Goal: Information Seeking & Learning: Learn about a topic

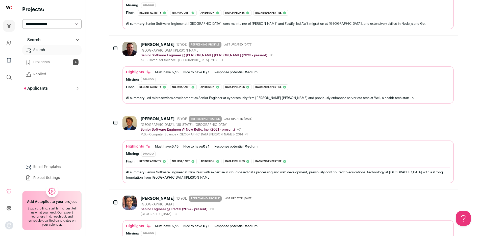
scroll to position [3213, 0]
click at [47, 50] on link "Search" at bounding box center [51, 50] width 59 height 10
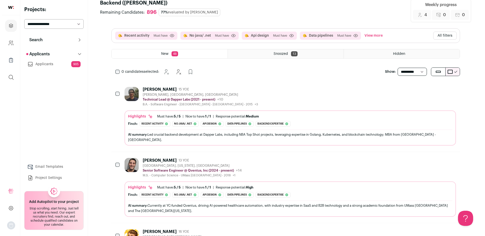
scroll to position [0, 0]
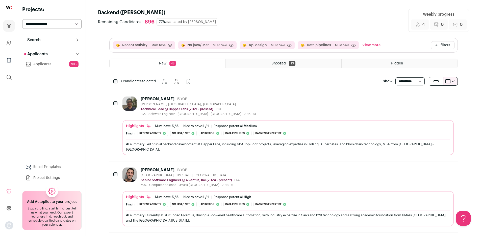
click at [46, 40] on button "Search" at bounding box center [51, 40] width 59 height 10
click at [51, 76] on link "Replied 1" at bounding box center [51, 74] width 59 height 10
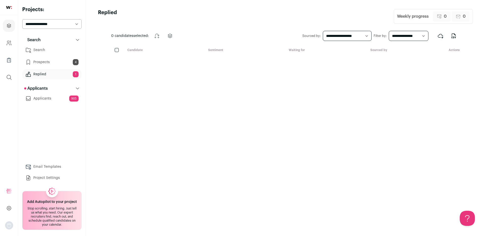
click at [53, 60] on link "Prospects 4" at bounding box center [51, 62] width 59 height 10
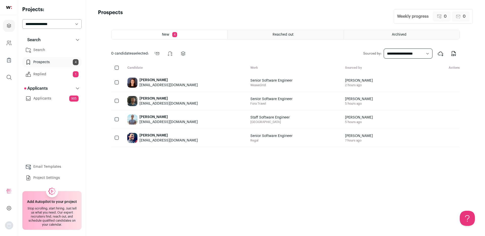
click at [42, 50] on link "Search" at bounding box center [51, 50] width 59 height 10
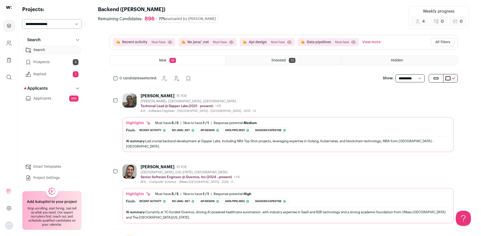
scroll to position [47, 0]
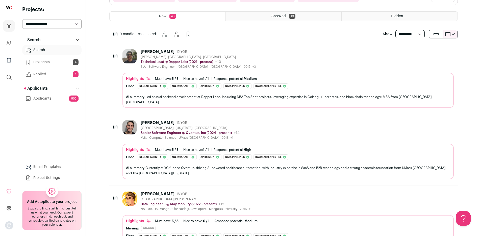
click at [56, 99] on link "Applicants 905" at bounding box center [51, 98] width 59 height 10
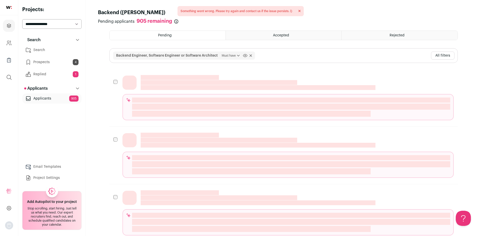
click at [42, 50] on link "Search" at bounding box center [51, 50] width 59 height 10
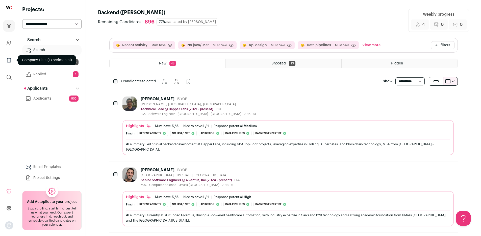
click at [15, 57] on link "Company Lists" at bounding box center [9, 60] width 12 height 12
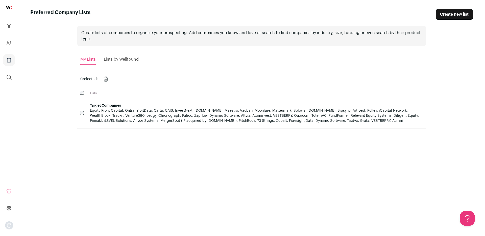
click at [115, 59] on span "Lists by Wellfound" at bounding box center [121, 59] width 35 height 4
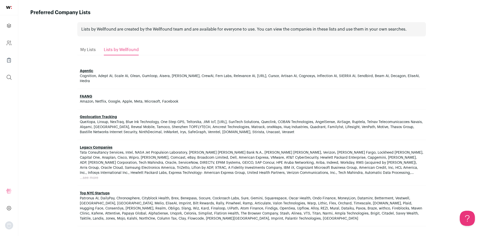
click at [88, 51] on span "My Lists" at bounding box center [87, 50] width 15 height 4
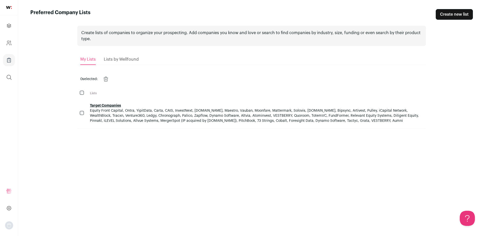
click at [125, 60] on span "Lists by Wellfound" at bounding box center [121, 59] width 35 height 4
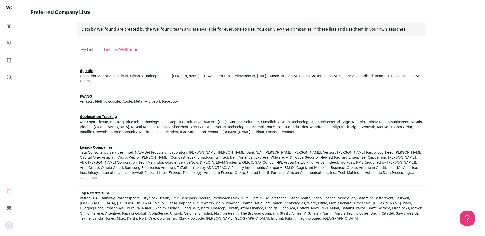
click at [84, 72] on link "Agentic" at bounding box center [86, 71] width 13 height 4
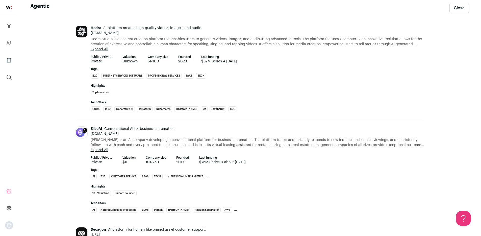
scroll to position [125, 0]
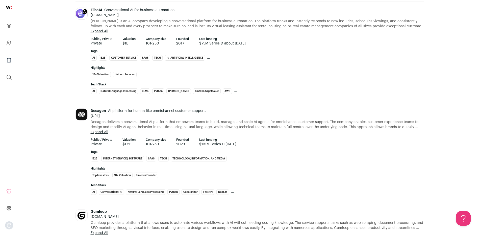
click at [77, 119] on img at bounding box center [82, 115] width 12 height 12
click at [134, 112] on span "AI platform for human-like omnichannel customer support." at bounding box center [156, 111] width 99 height 4
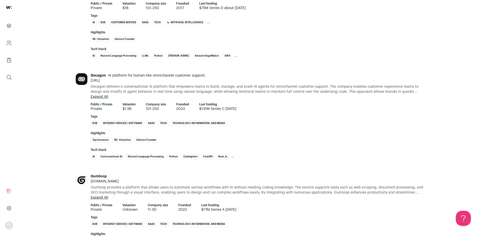
scroll to position [320, 0]
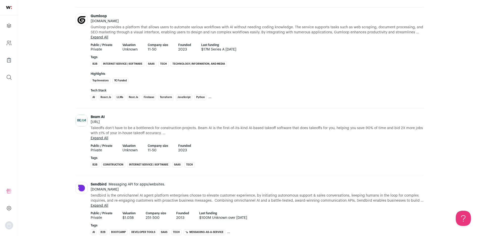
click at [83, 185] on img at bounding box center [82, 188] width 12 height 12
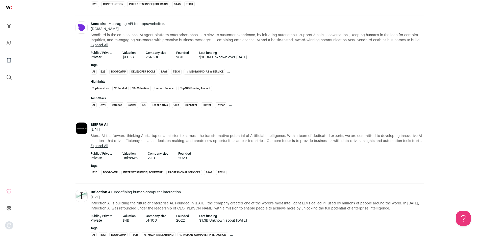
click at [83, 133] on img at bounding box center [82, 128] width 12 height 12
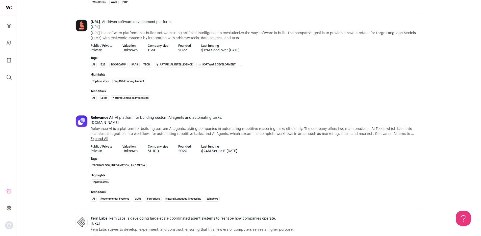
scroll to position [1086, 0]
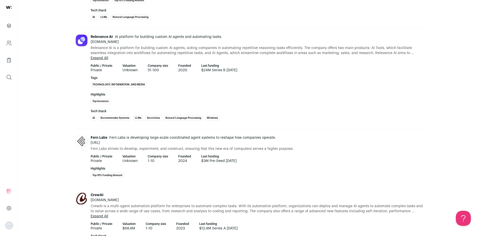
click at [10, 8] on img at bounding box center [9, 7] width 6 height 3
